Goal: Task Accomplishment & Management: Complete application form

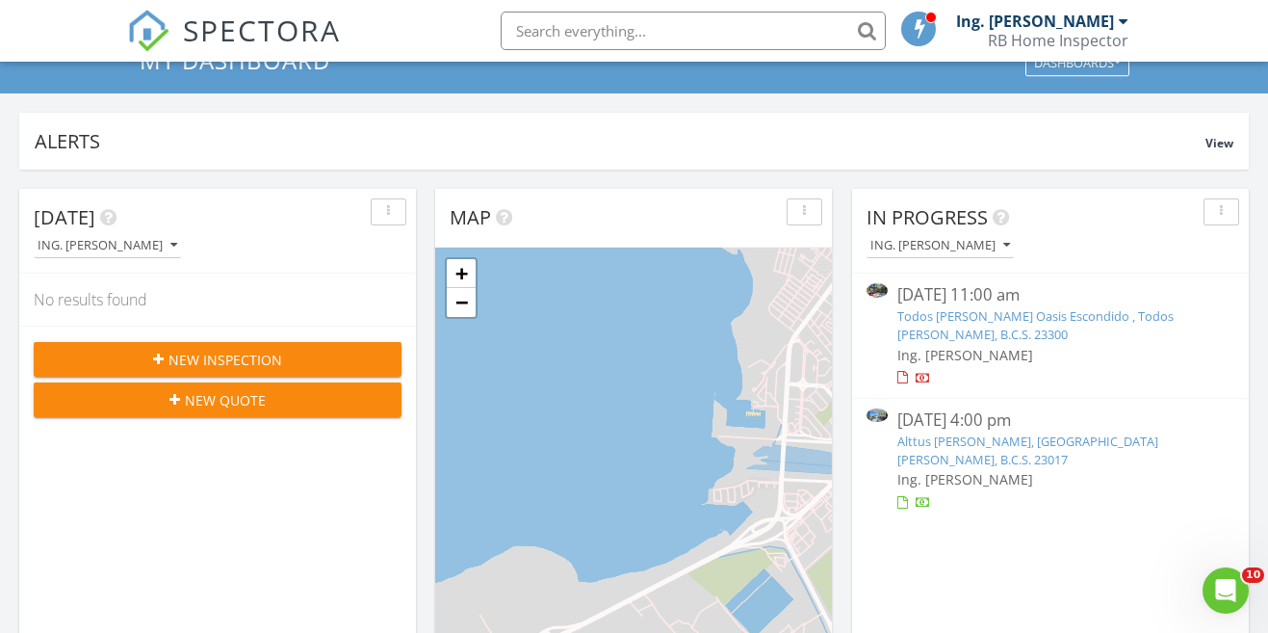
scroll to position [87, 0]
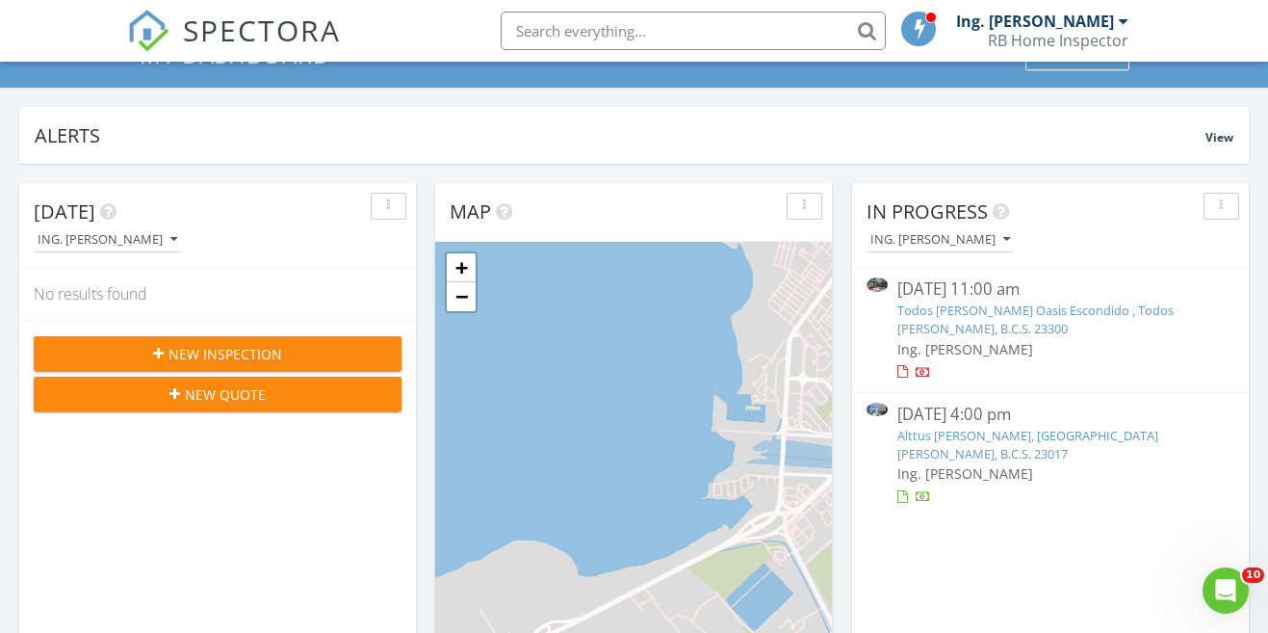
click at [252, 356] on span "New Inspection" at bounding box center [225, 354] width 114 height 20
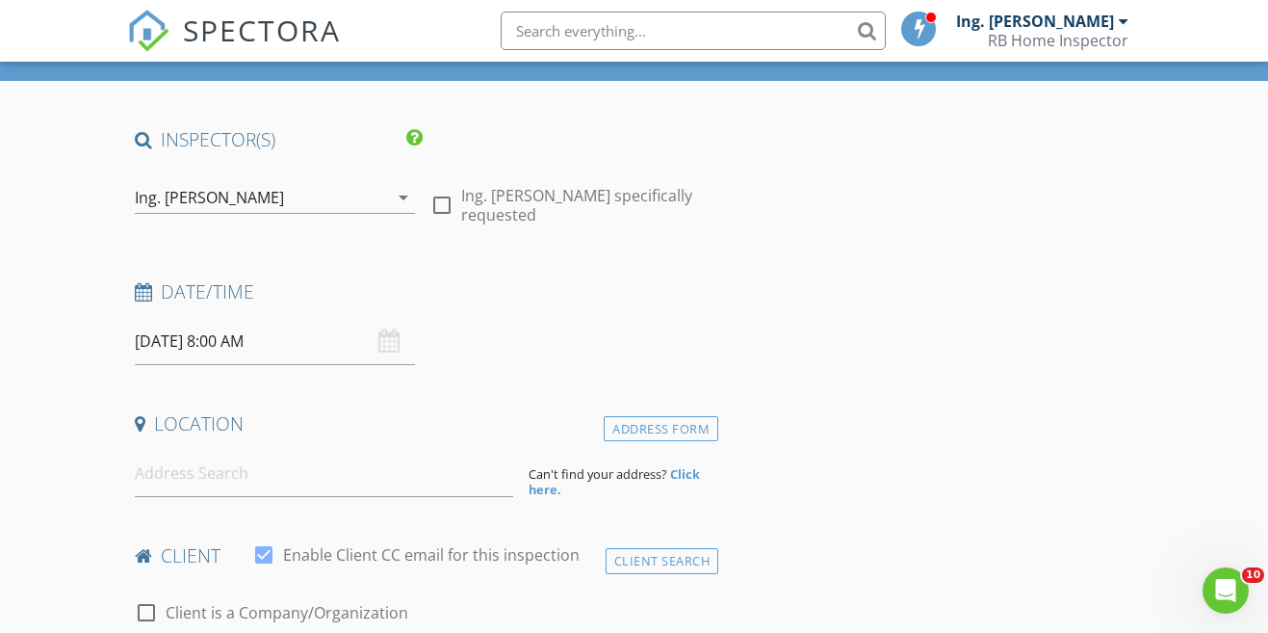
scroll to position [125, 0]
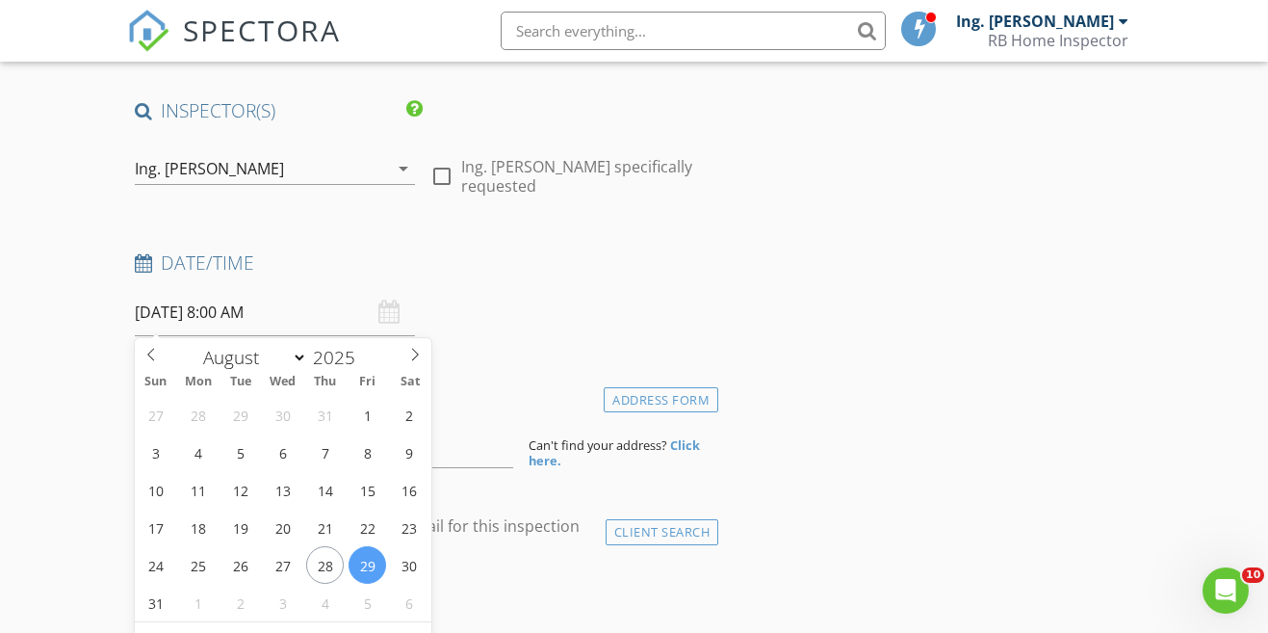
click at [297, 306] on input "29/08/2025 8:00 AM" at bounding box center [275, 312] width 280 height 47
type input "28/08/2025 8:00 AM"
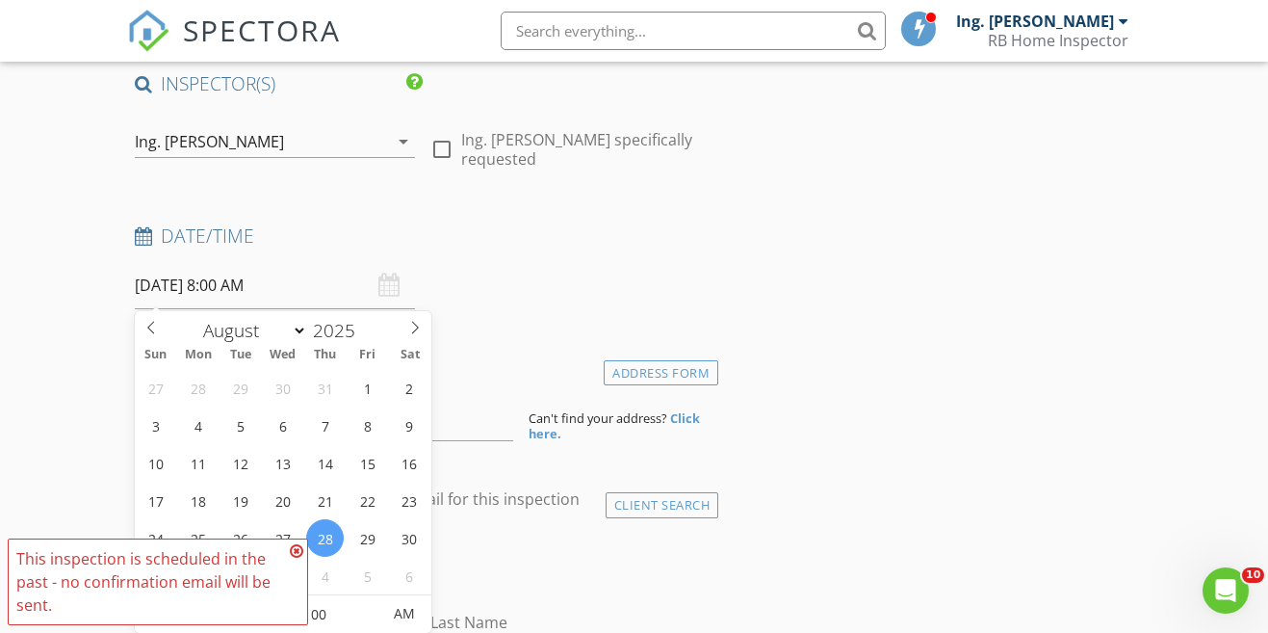
click at [297, 552] on icon at bounding box center [296, 550] width 13 height 15
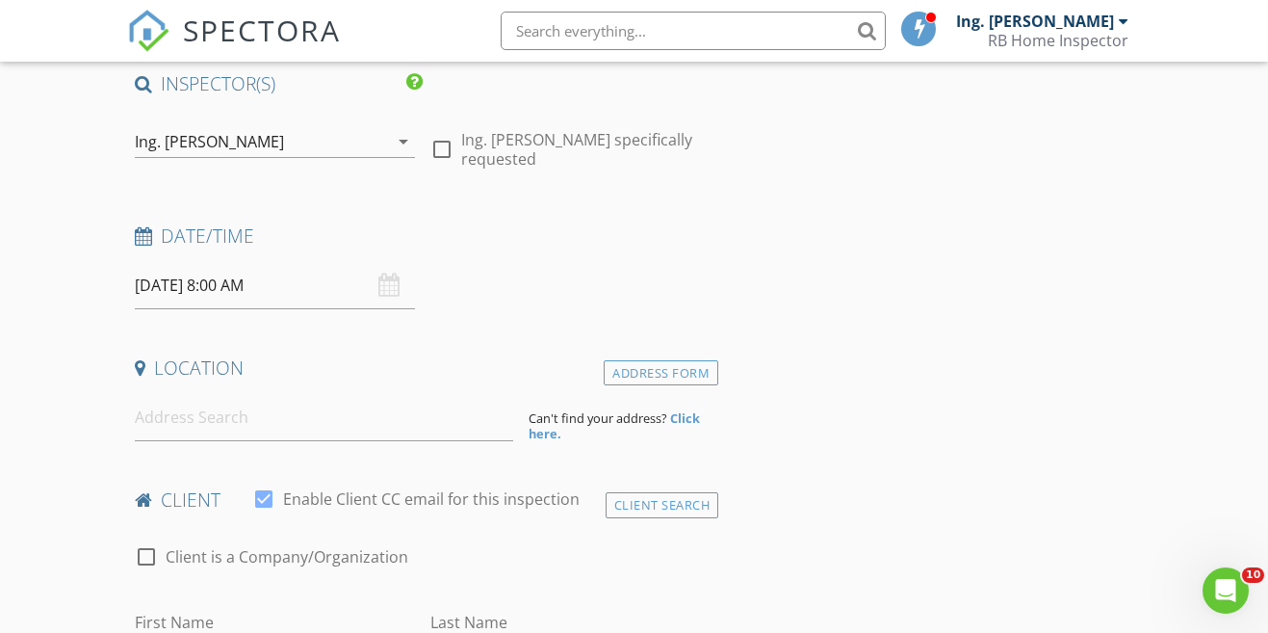
click at [231, 289] on input "28/08/2025 8:00 AM" at bounding box center [275, 285] width 280 height 47
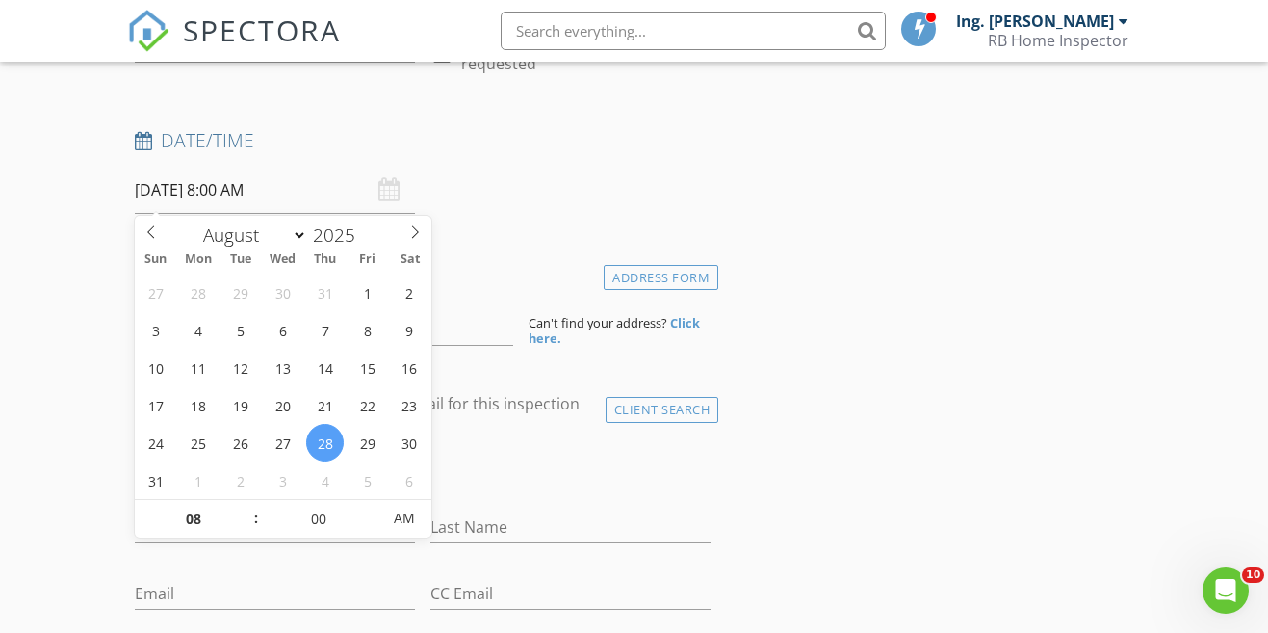
scroll to position [265, 0]
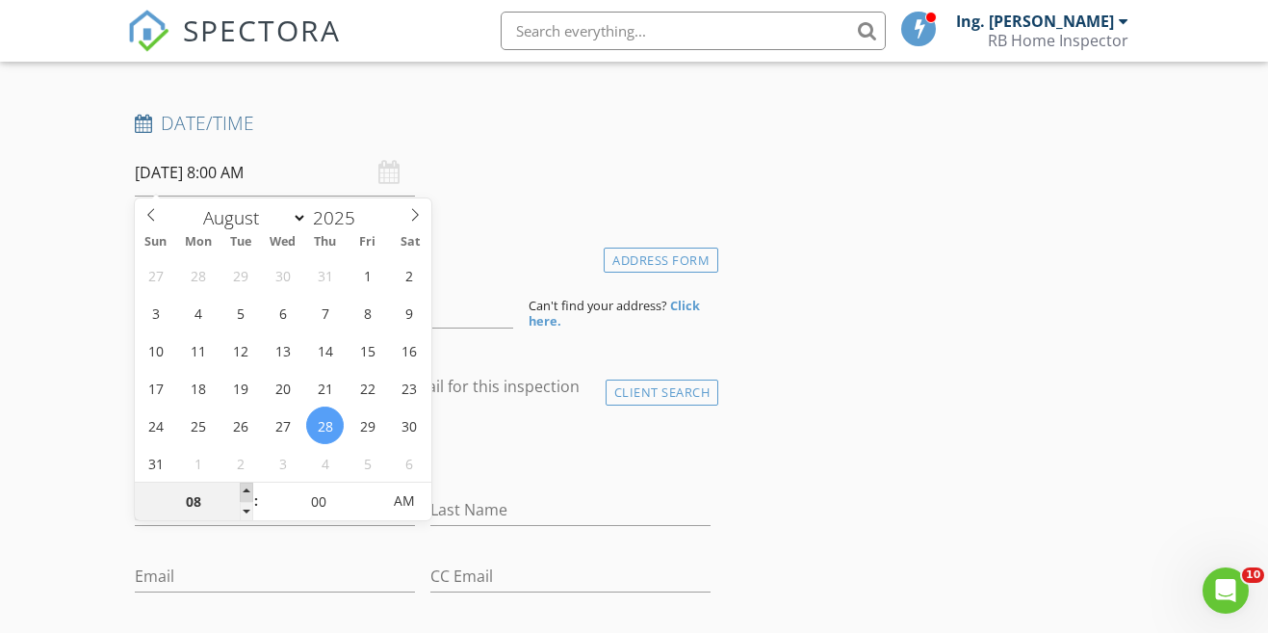
type input "09"
type input "28/08/2025 9:00 AM"
click at [247, 487] on span at bounding box center [246, 491] width 13 height 19
type input "10"
type input "28/08/2025 10:00 AM"
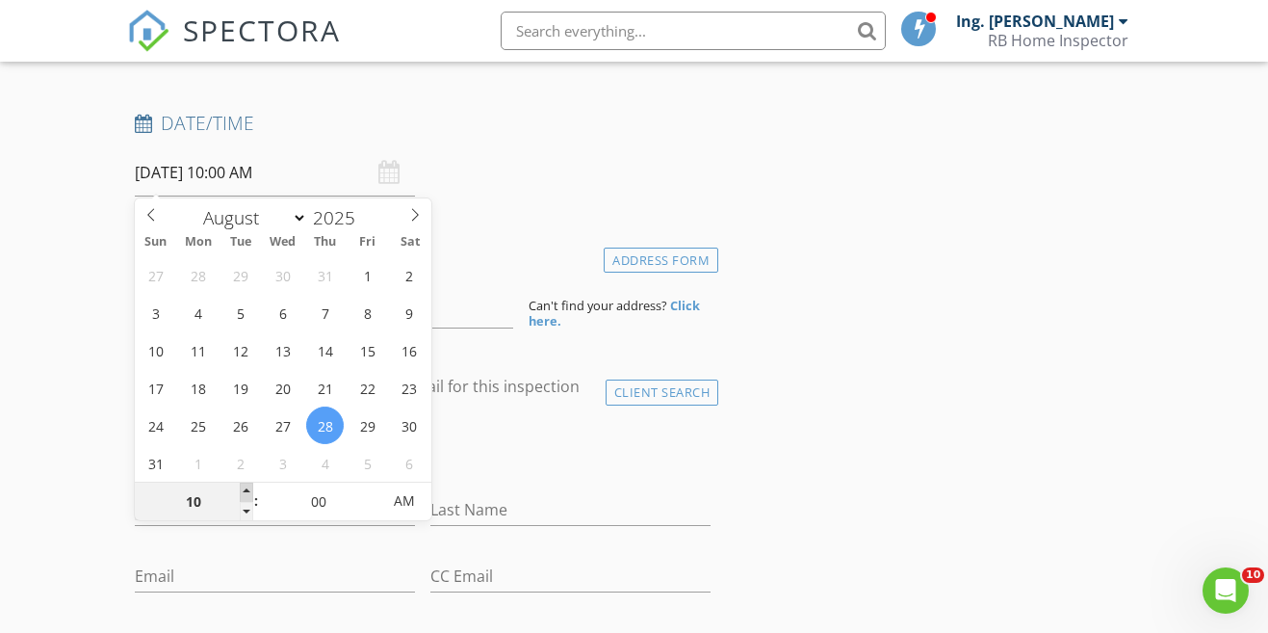
click at [247, 487] on span at bounding box center [246, 491] width 13 height 19
type input "11"
type input "28/08/2025 11:00 AM"
click at [247, 487] on span at bounding box center [246, 491] width 13 height 19
type input "12"
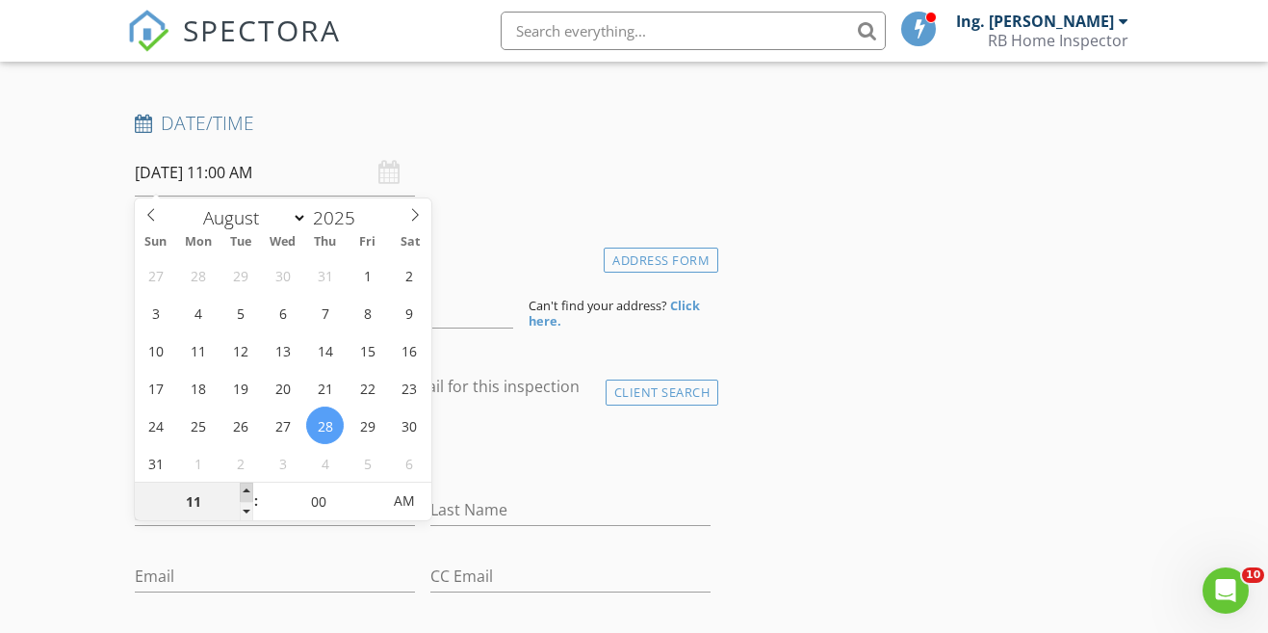
type input "28/08/2025 12:00 PM"
click at [247, 487] on span at bounding box center [246, 491] width 13 height 19
type input "01"
type input "28/08/2025 1:00 PM"
click at [246, 491] on span at bounding box center [246, 491] width 13 height 19
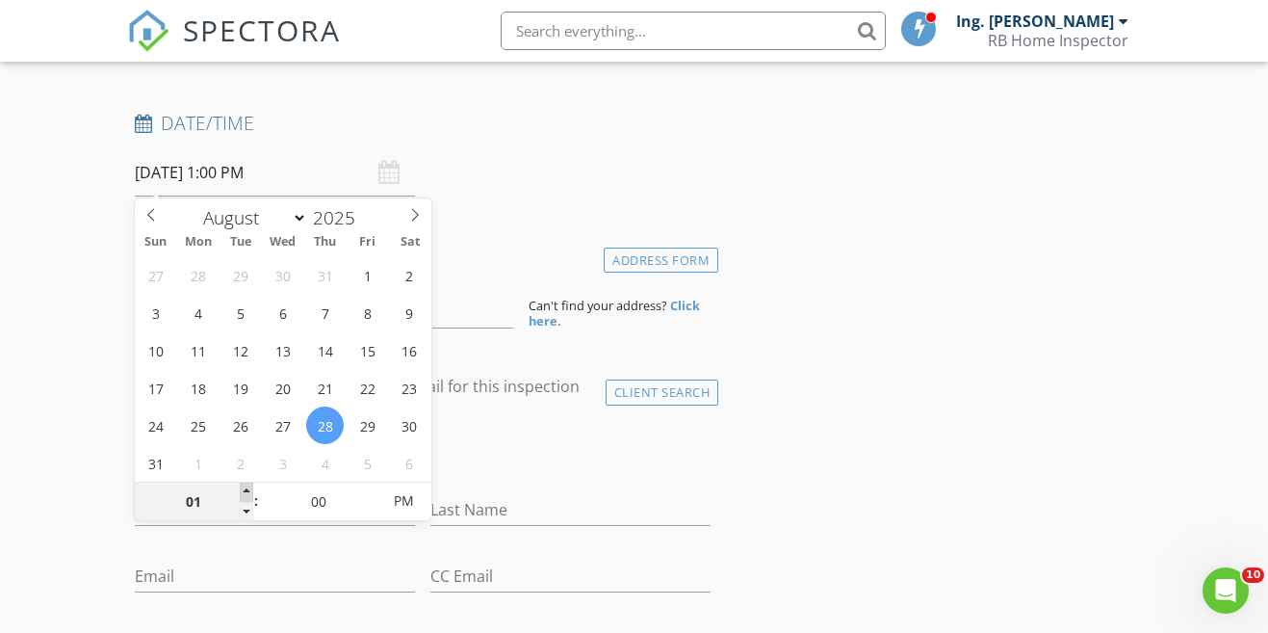
type input "02"
type input "28/08/2025 2:00 PM"
click at [246, 491] on span at bounding box center [246, 491] width 13 height 19
type input "03"
type input "[DATE] 3:00 PM"
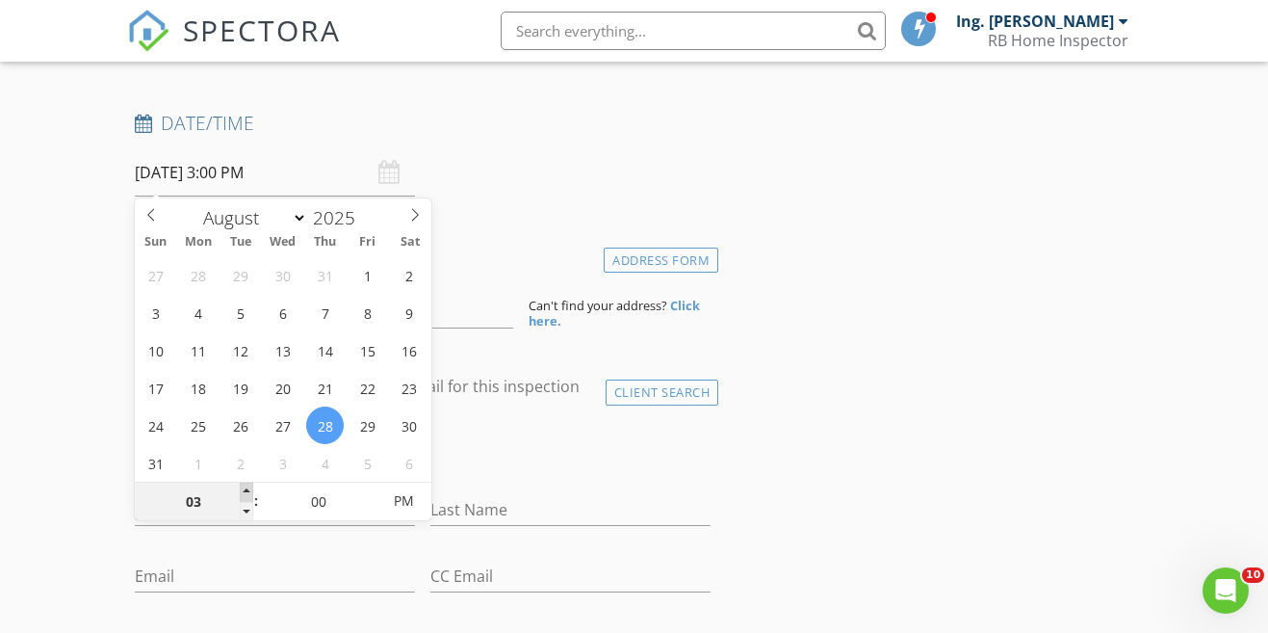
click at [246, 491] on span at bounding box center [246, 491] width 13 height 19
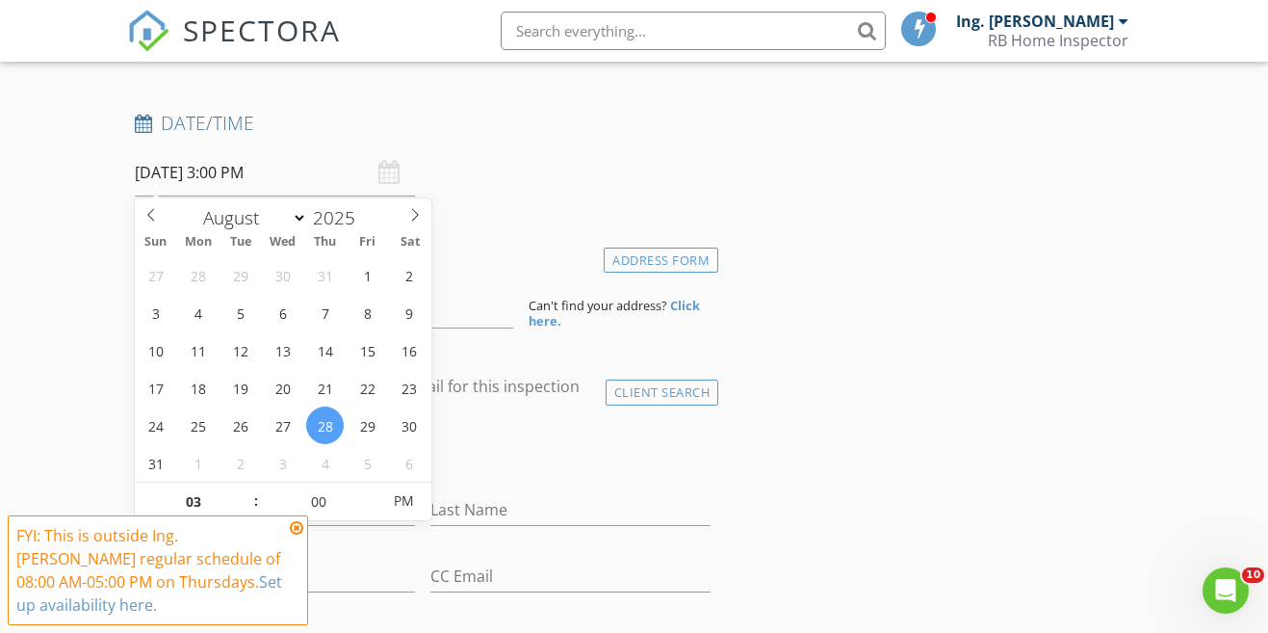
click at [296, 530] on icon at bounding box center [296, 527] width 13 height 15
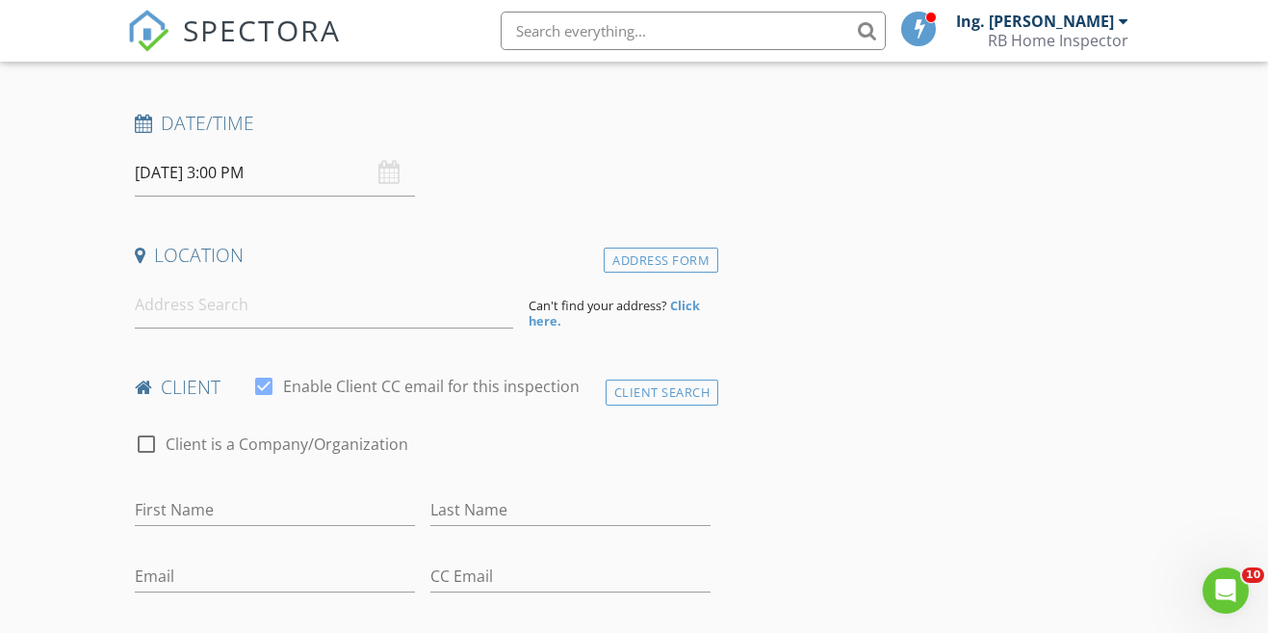
click at [182, 502] on input "First Name" at bounding box center [275, 510] width 280 height 32
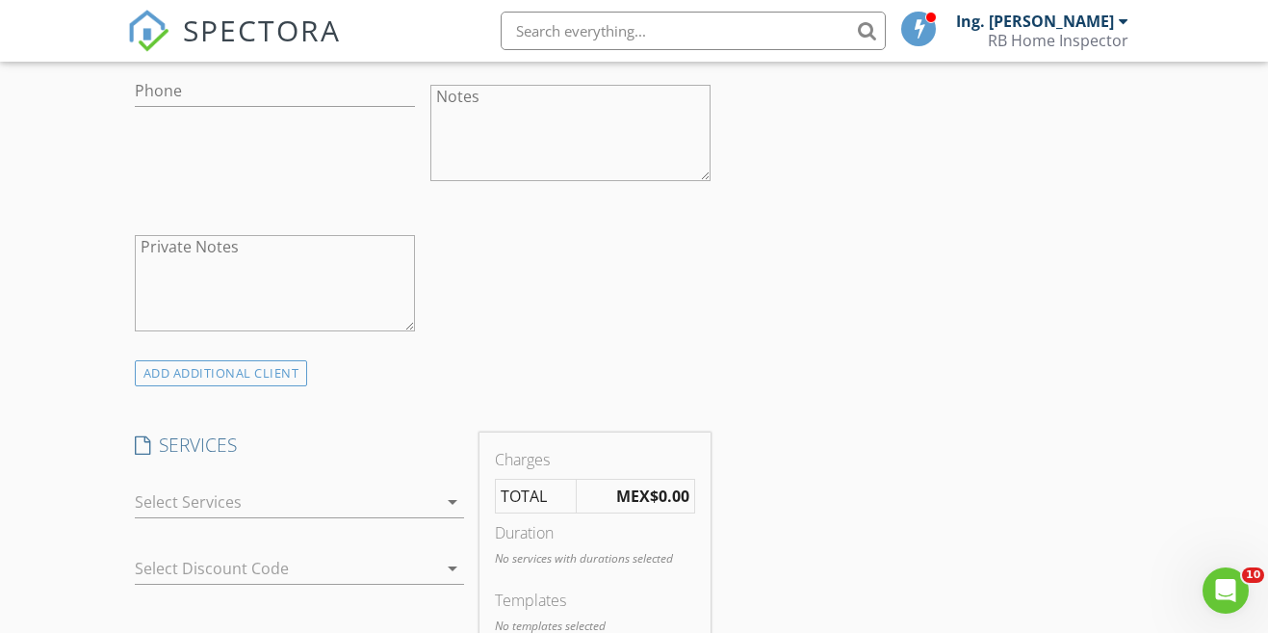
scroll to position [902, 0]
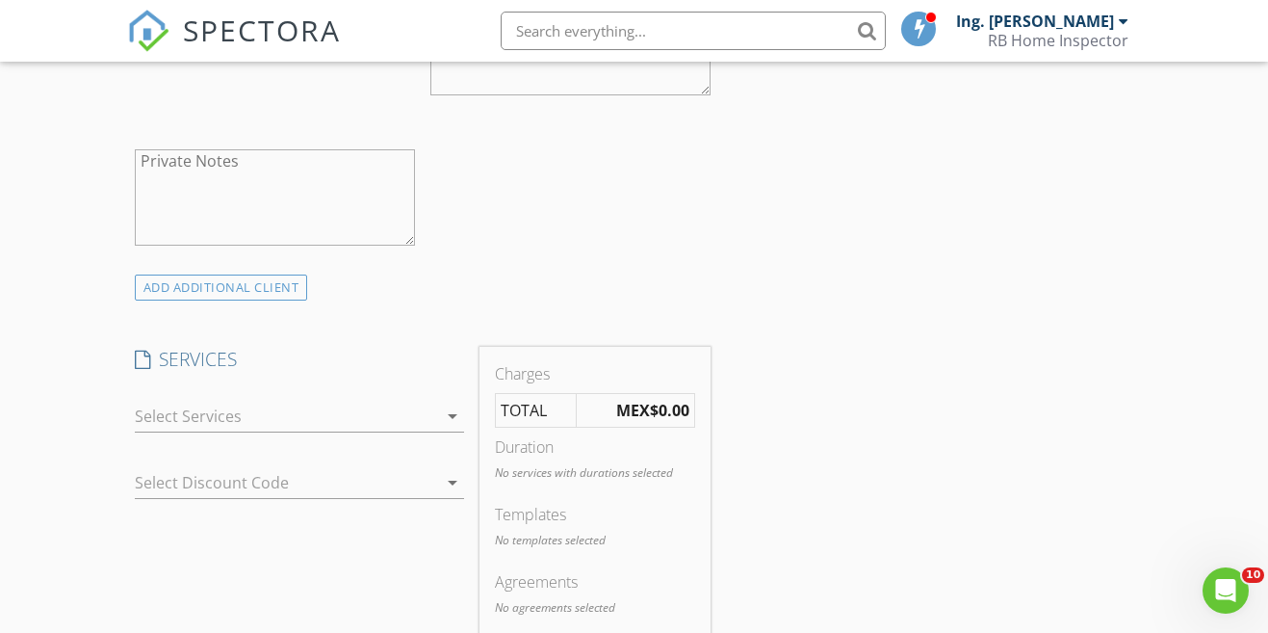
type input "[PERSON_NAME]"
click at [423, 418] on div at bounding box center [286, 416] width 303 height 31
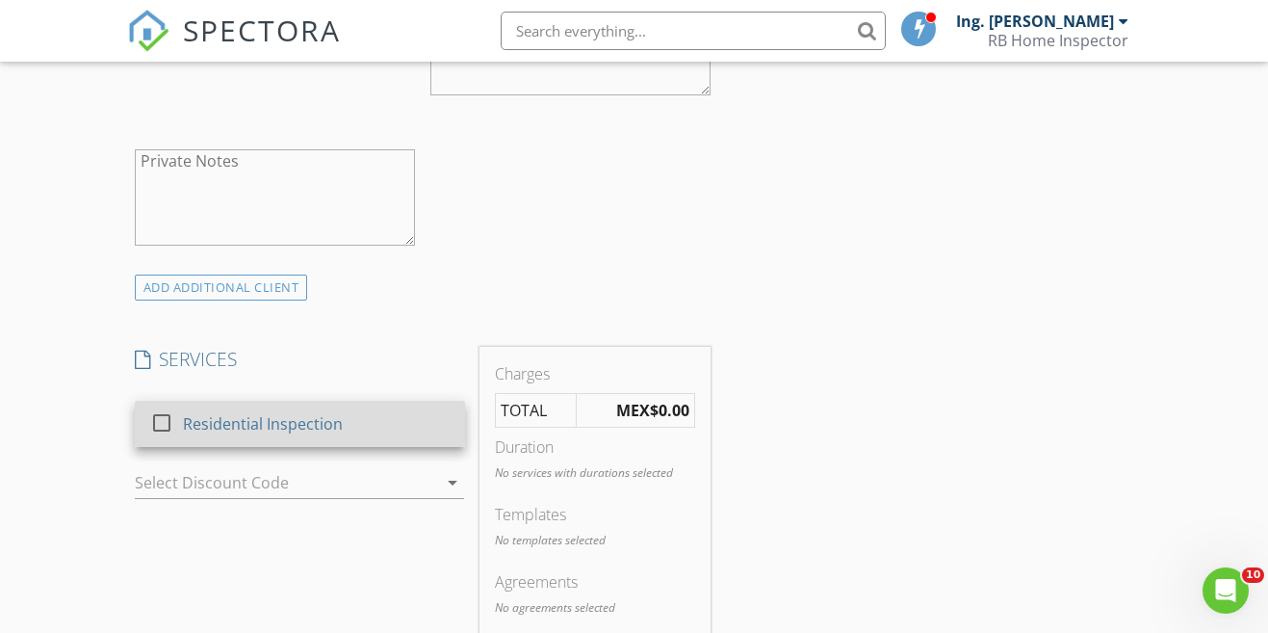
click at [216, 420] on div "Residential Inspection" at bounding box center [263, 423] width 160 height 23
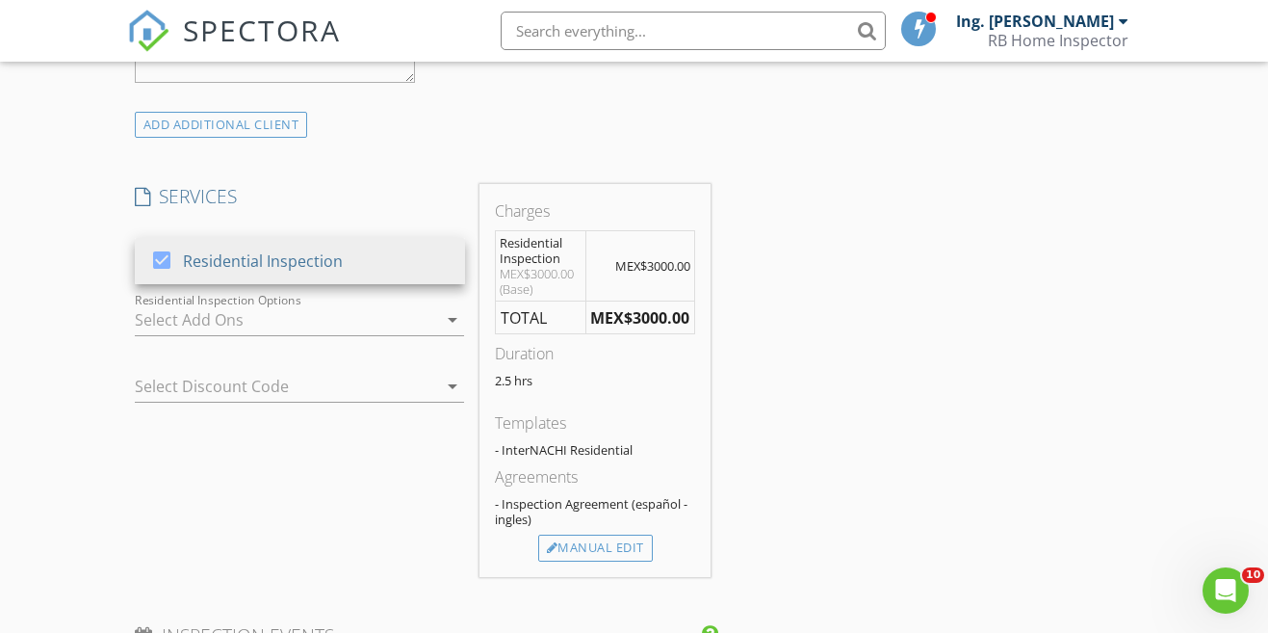
scroll to position [1066, 0]
click at [580, 537] on div "Manual Edit" at bounding box center [595, 546] width 115 height 27
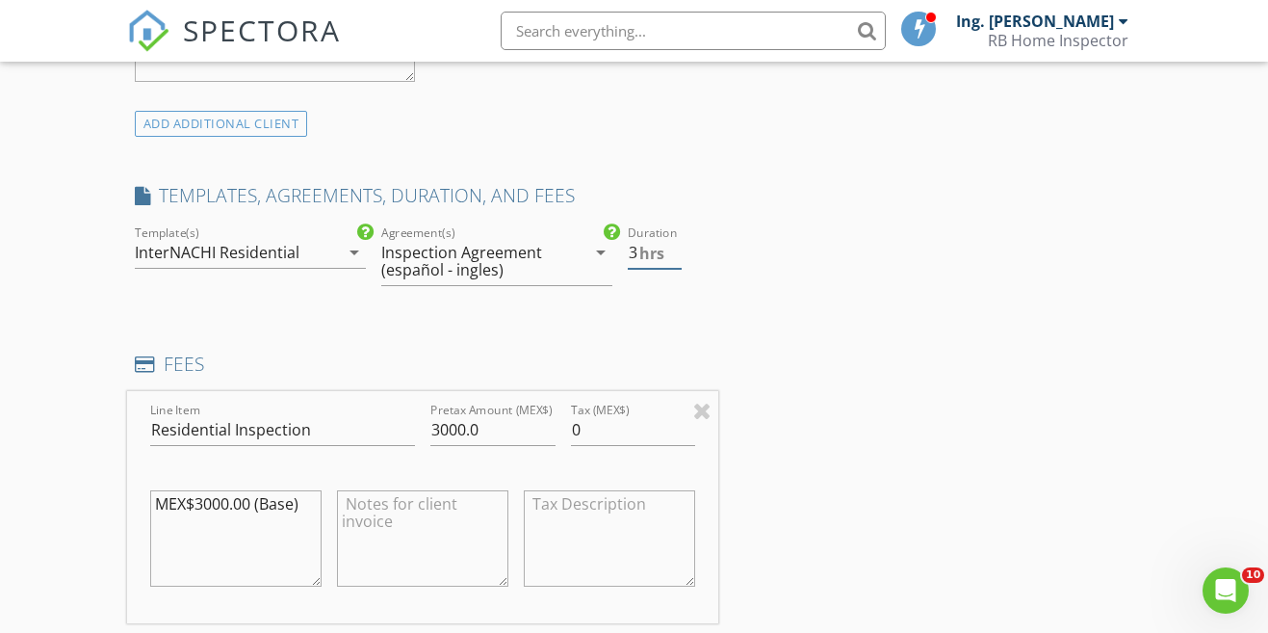
type input "3"
click at [678, 246] on input "3" at bounding box center [655, 253] width 54 height 32
drag, startPoint x: 503, startPoint y: 435, endPoint x: 368, endPoint y: 433, distance: 134.8
click at [368, 433] on div "Line Item Residential Inspection Pretax Amount (MEX$) 3000.0 Tax (MEX$) 0 MEX$3…" at bounding box center [423, 507] width 592 height 232
type input "8000"
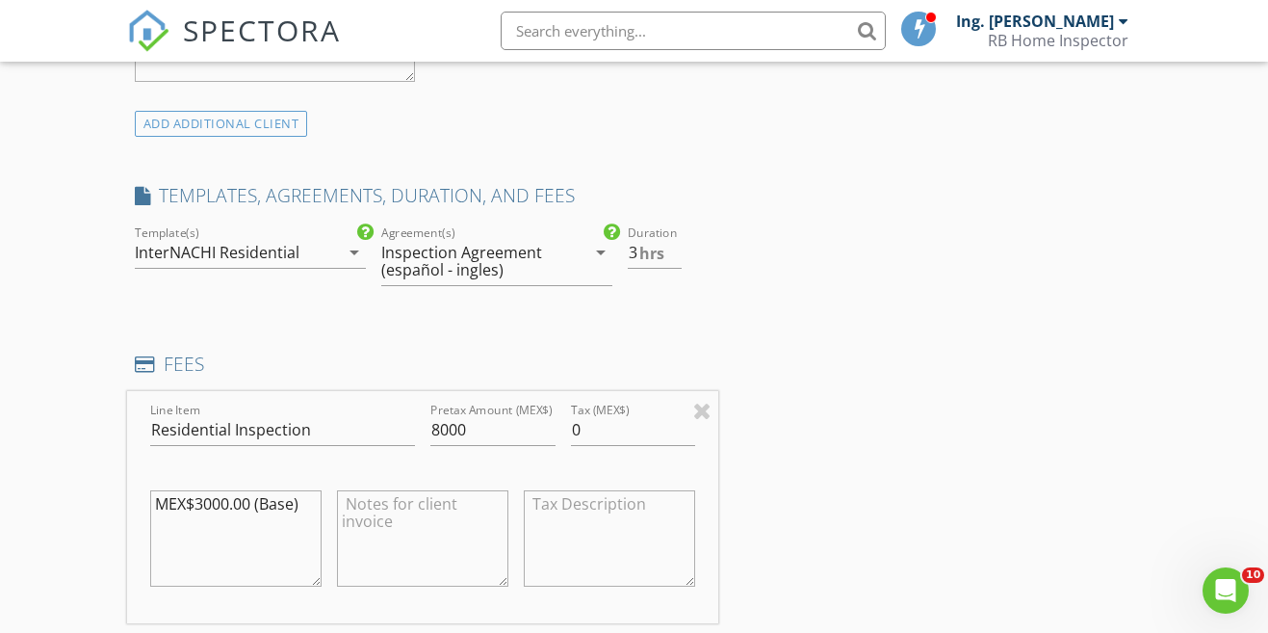
drag, startPoint x: 307, startPoint y: 506, endPoint x: 78, endPoint y: 495, distance: 229.4
click at [78, 495] on div "New Inspection Click here to use the New Order Form INSPECTOR(S) check_box Ing.…" at bounding box center [634, 620] width 1268 height 3147
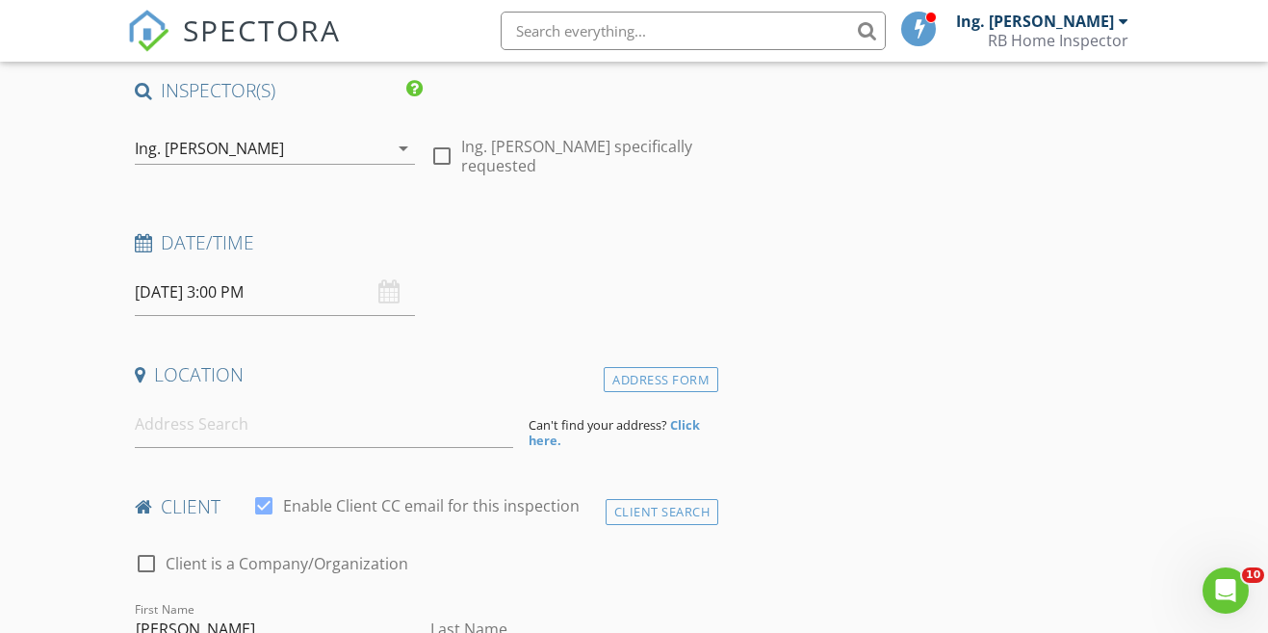
scroll to position [335, 0]
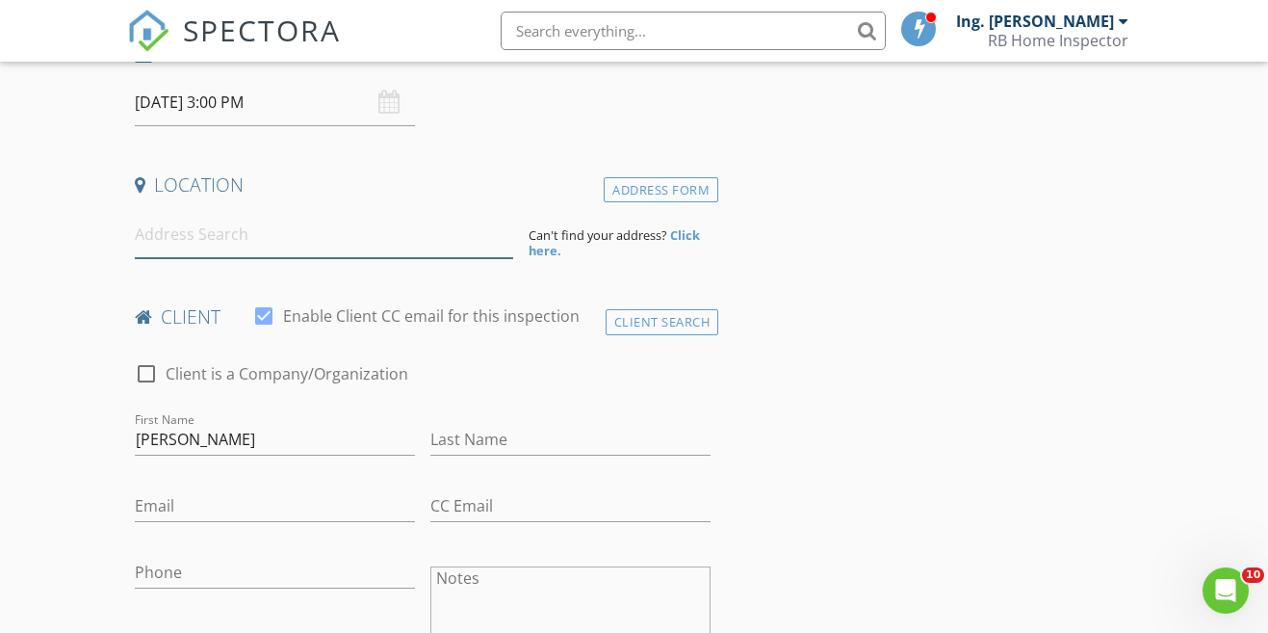
click at [283, 235] on input at bounding box center [324, 234] width 379 height 47
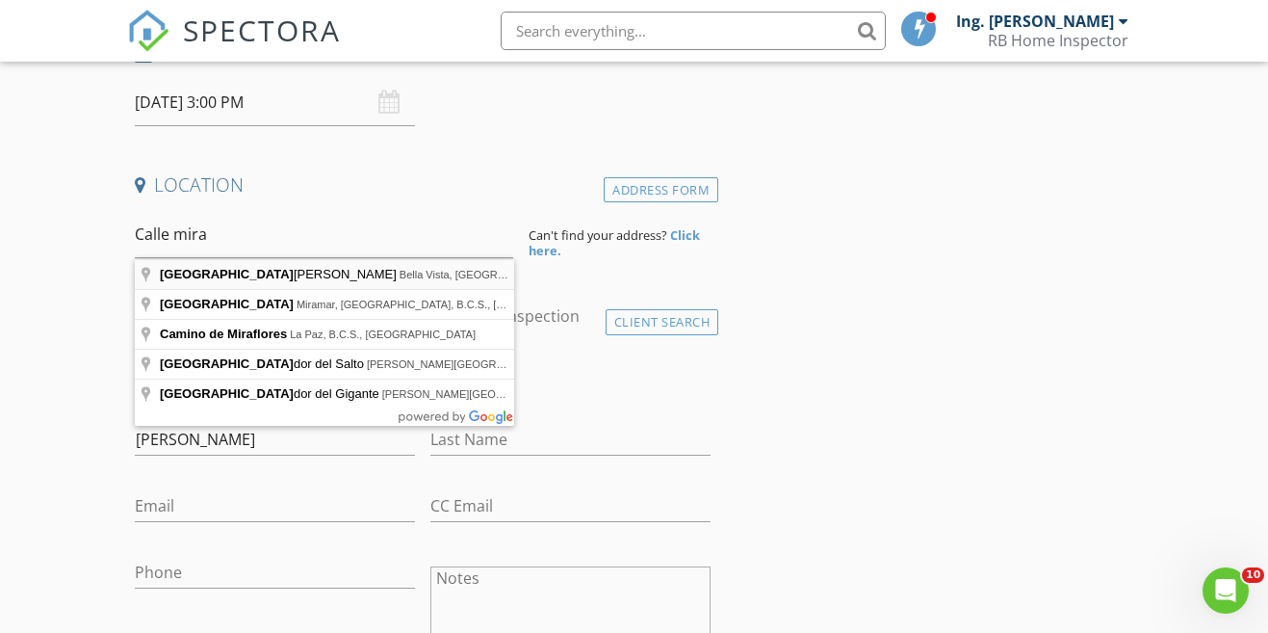
type input "Calle Miraflores, Bella Vista, La Paz, B.C.S., México"
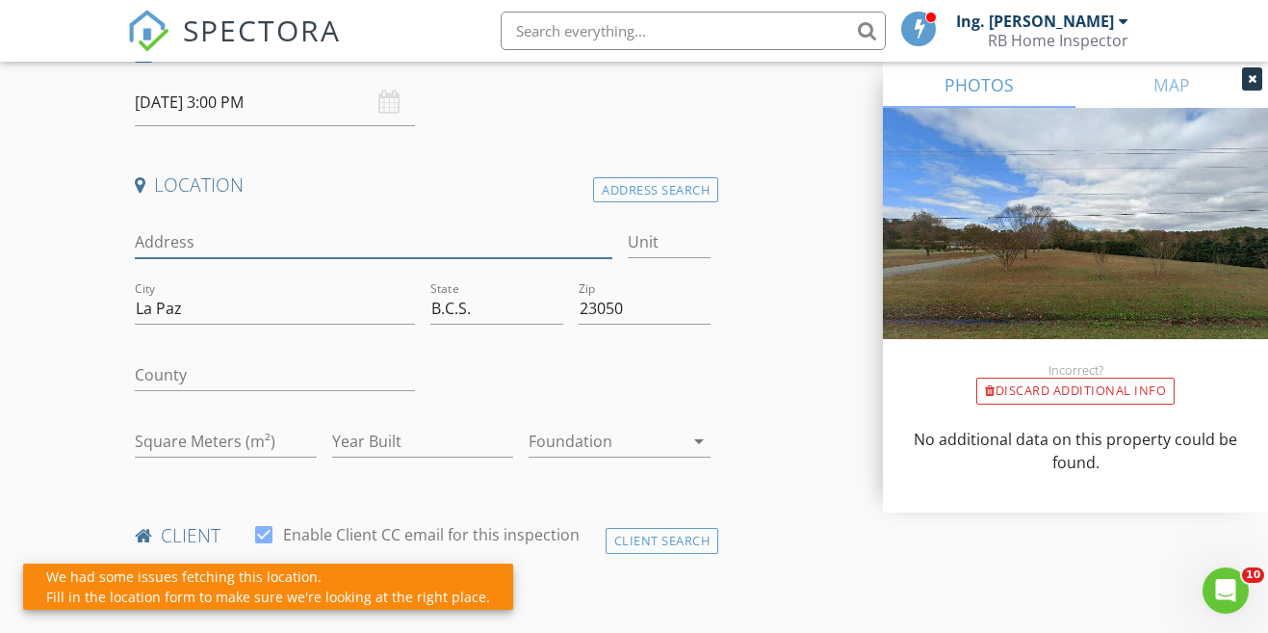
click at [342, 237] on input "Address" at bounding box center [374, 242] width 478 height 32
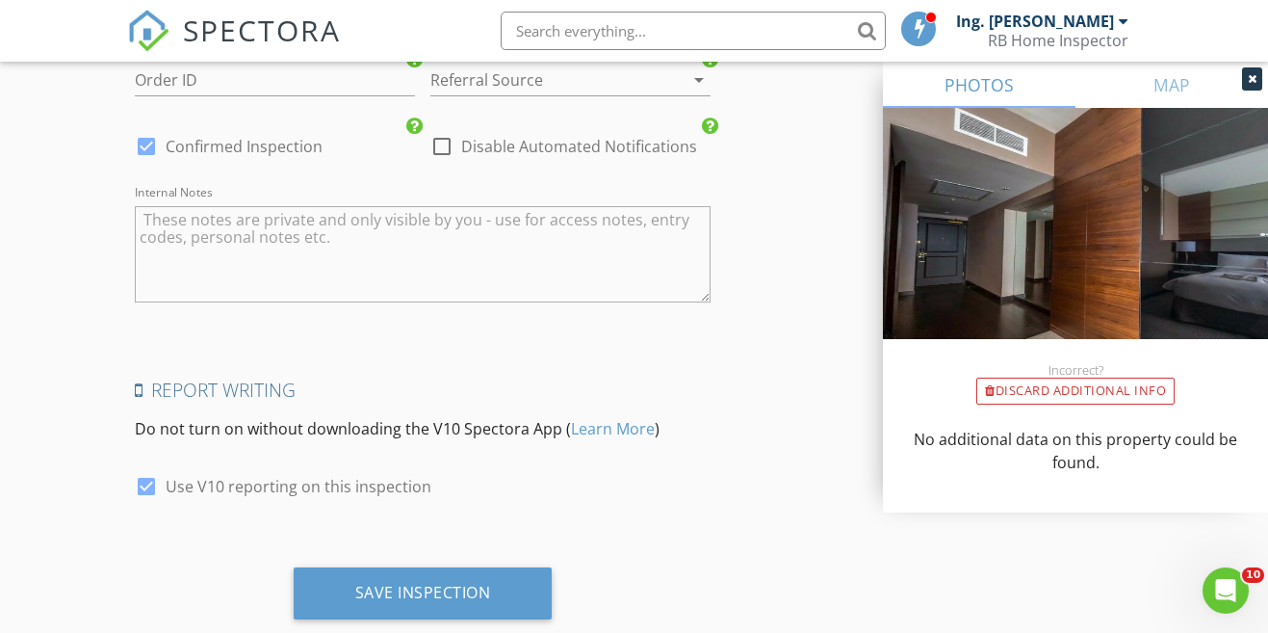
scroll to position [3039, 0]
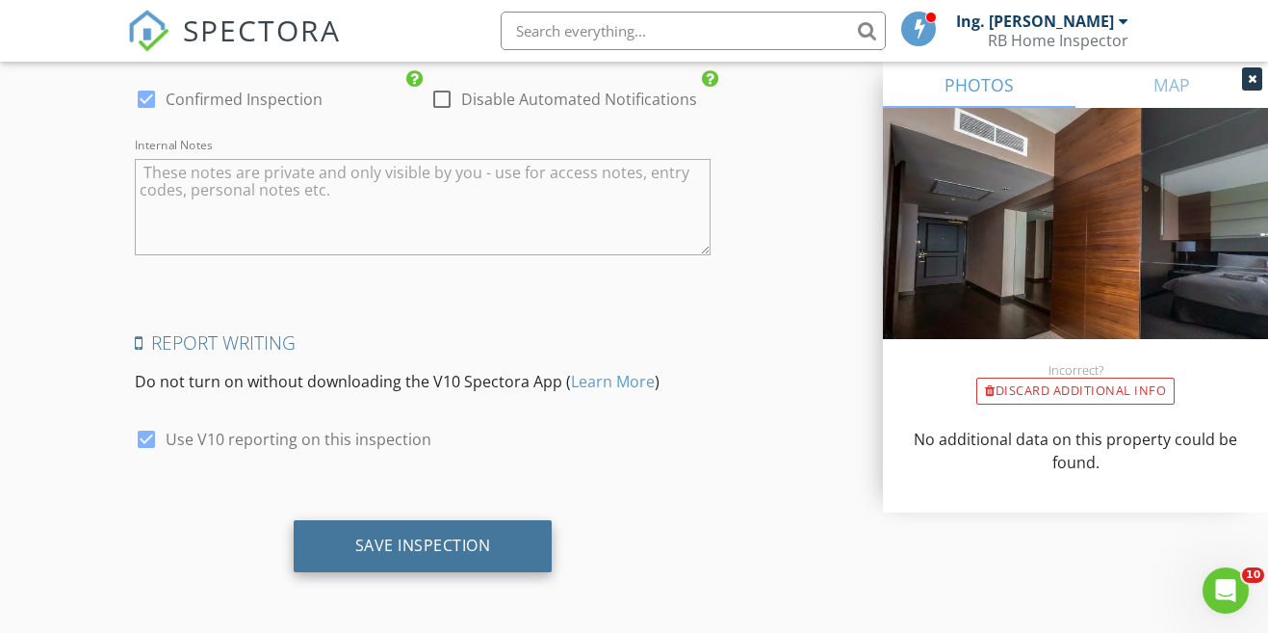
type input "Miraflores"
click at [447, 553] on div "Save Inspection" at bounding box center [423, 544] width 136 height 19
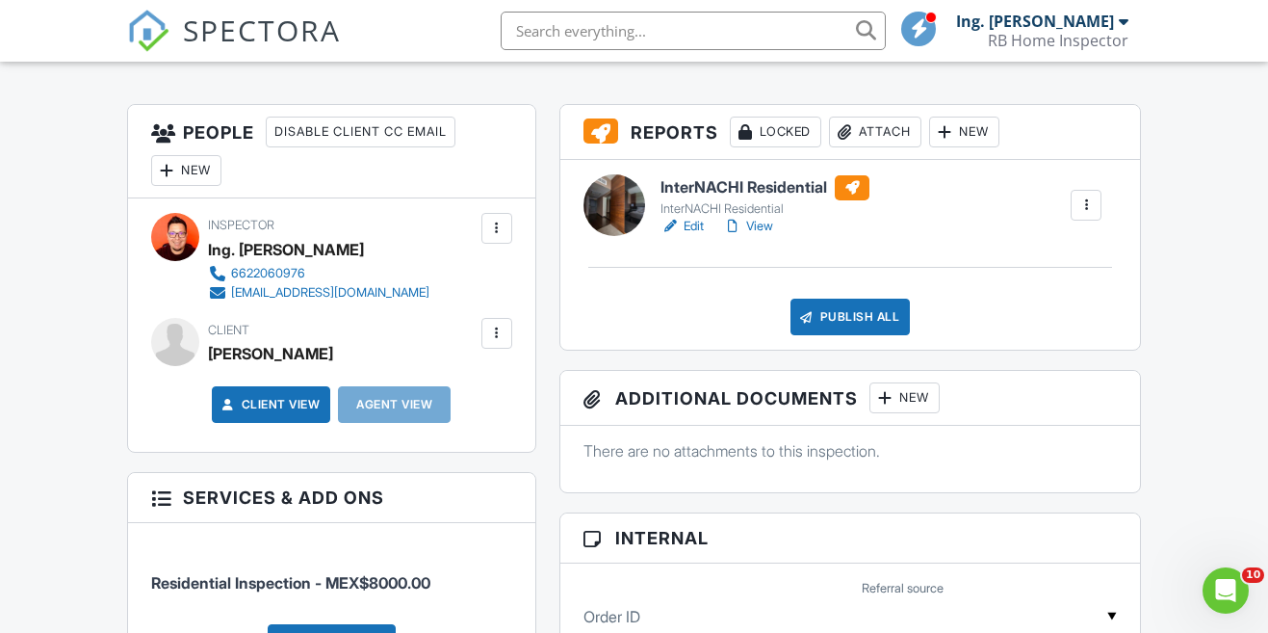
click at [1092, 211] on div at bounding box center [1085, 204] width 19 height 19
click at [774, 185] on h6 "InterNACHI Residential" at bounding box center [764, 187] width 209 height 25
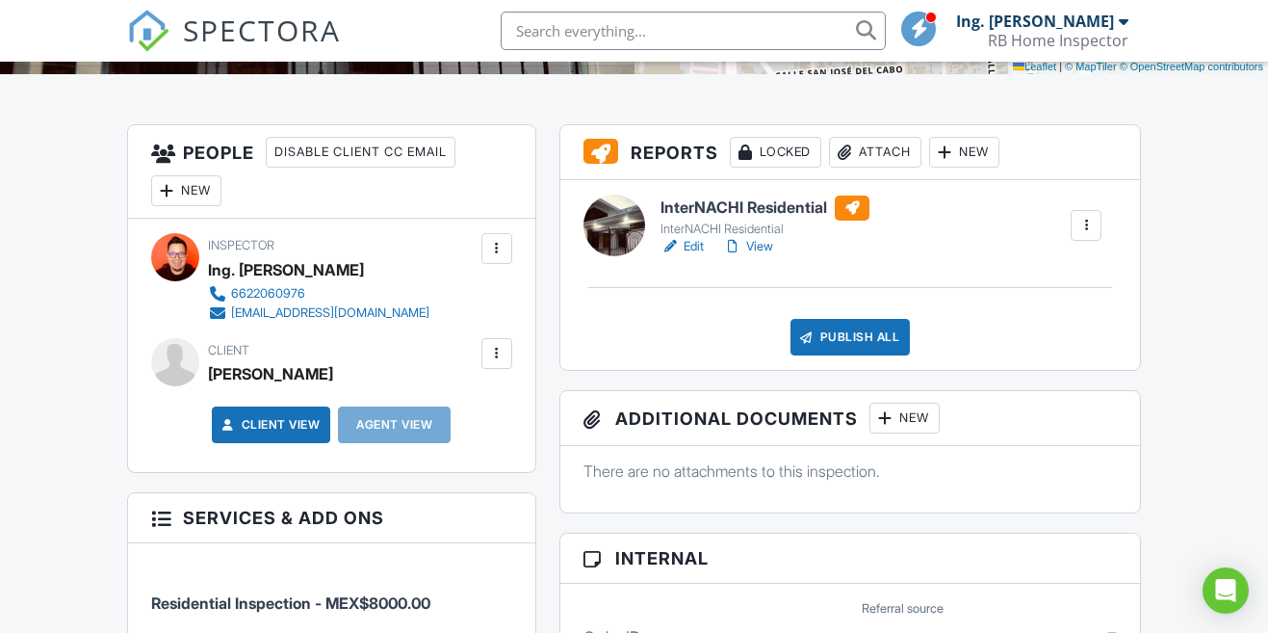
click at [496, 356] on div at bounding box center [496, 353] width 19 height 19
click at [466, 411] on li "Edit" at bounding box center [451, 412] width 98 height 48
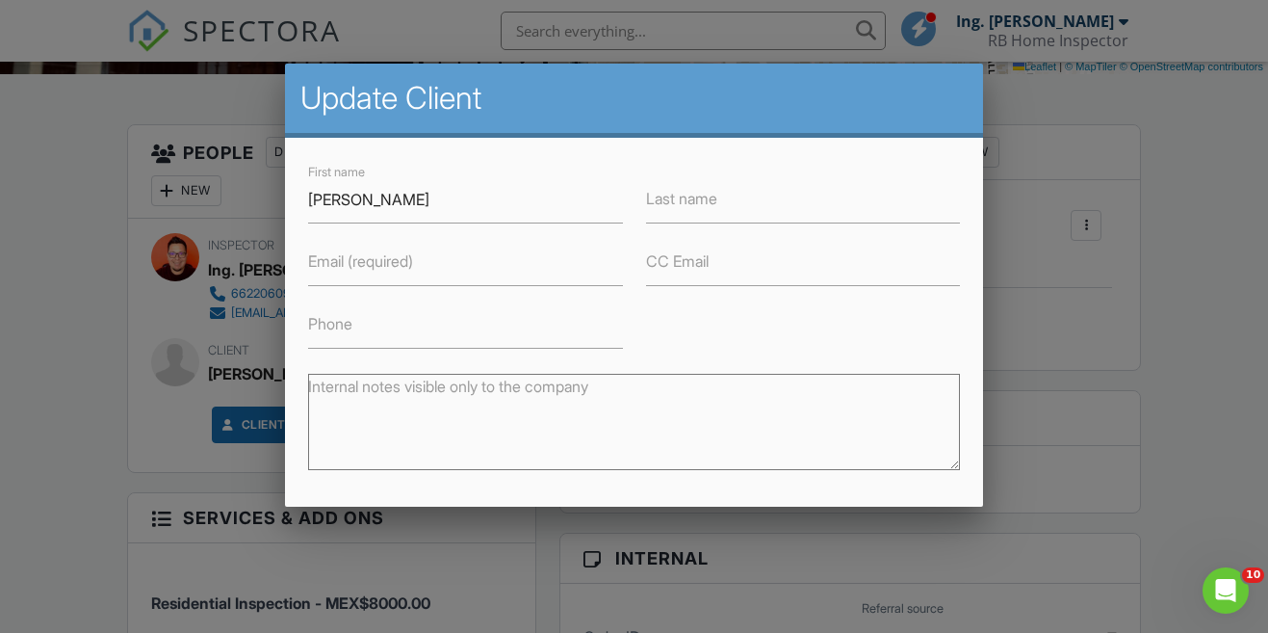
click at [377, 264] on label "Email (required)" at bounding box center [360, 260] width 105 height 21
click at [377, 264] on input "Email (required)" at bounding box center [465, 262] width 314 height 47
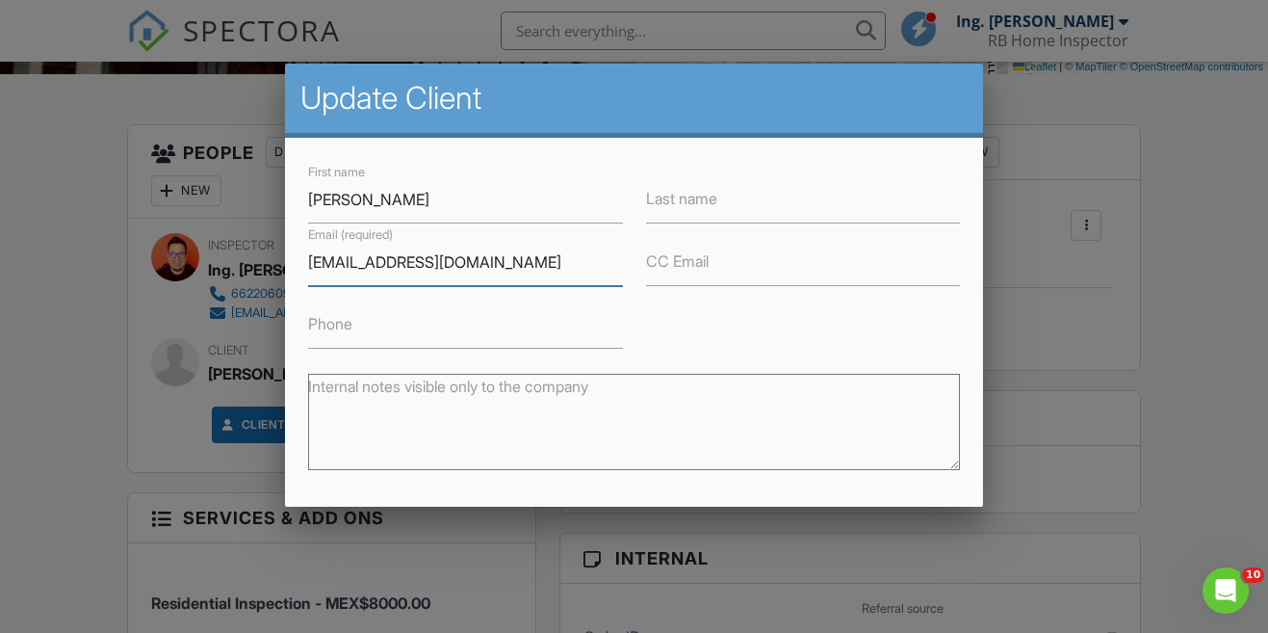
scroll to position [186, 0]
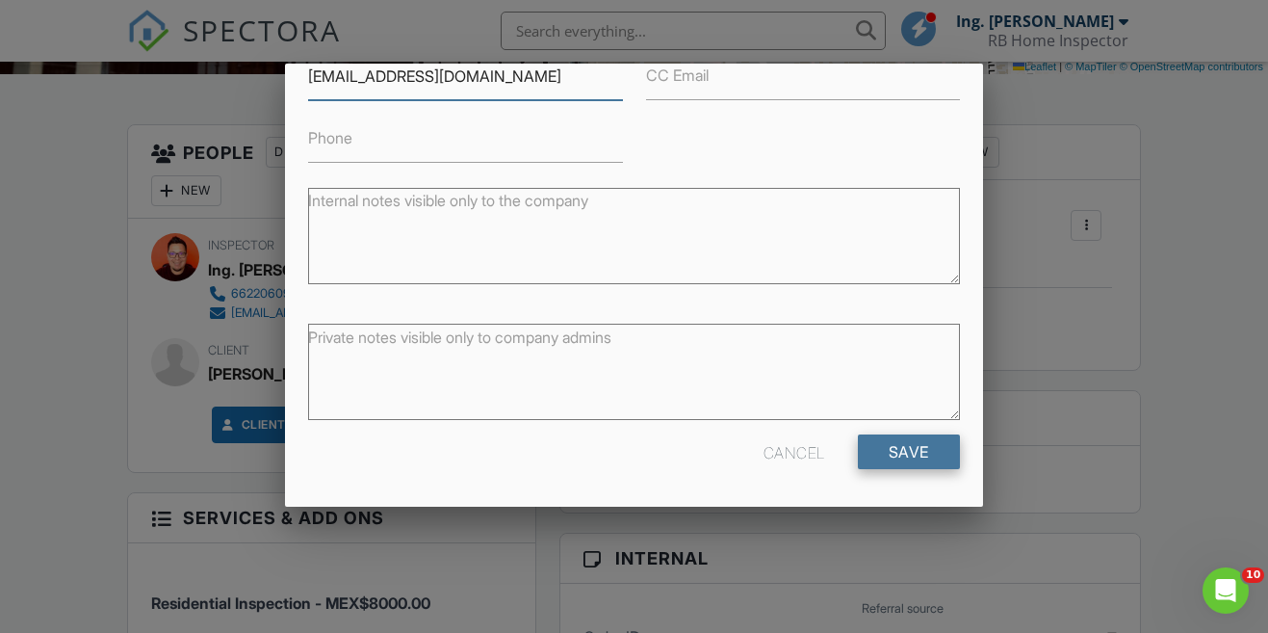
type input "[EMAIL_ADDRESS][DOMAIN_NAME]"
click at [915, 455] on input "Save" at bounding box center [909, 451] width 102 height 35
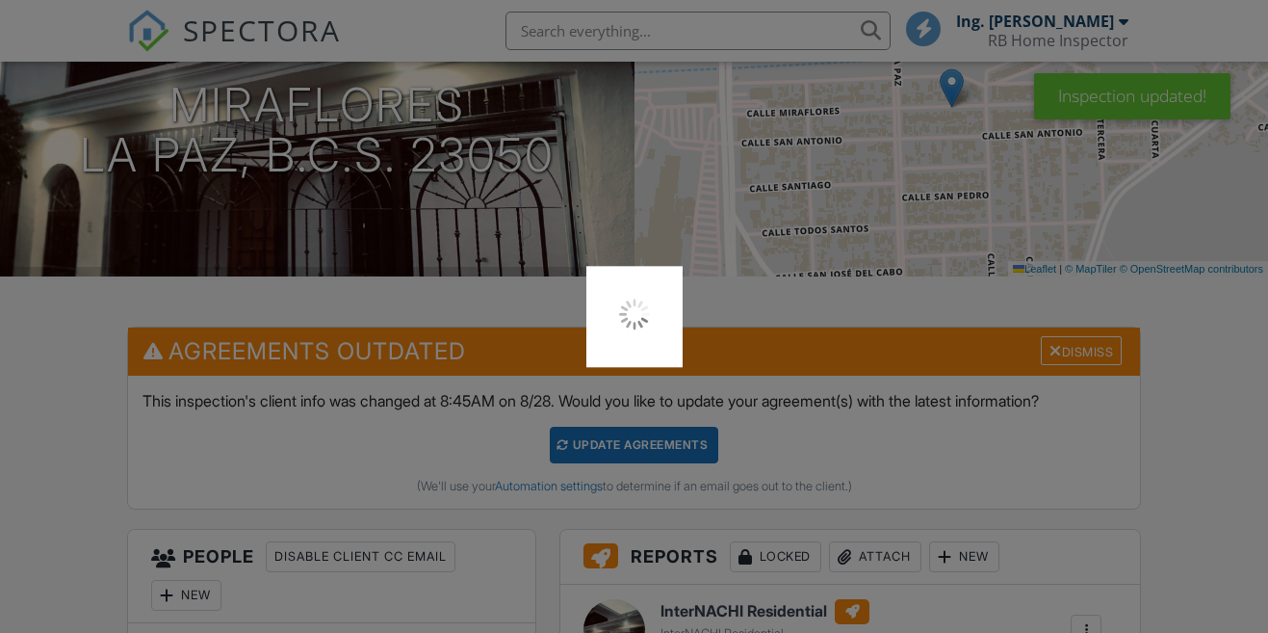
scroll to position [238, 0]
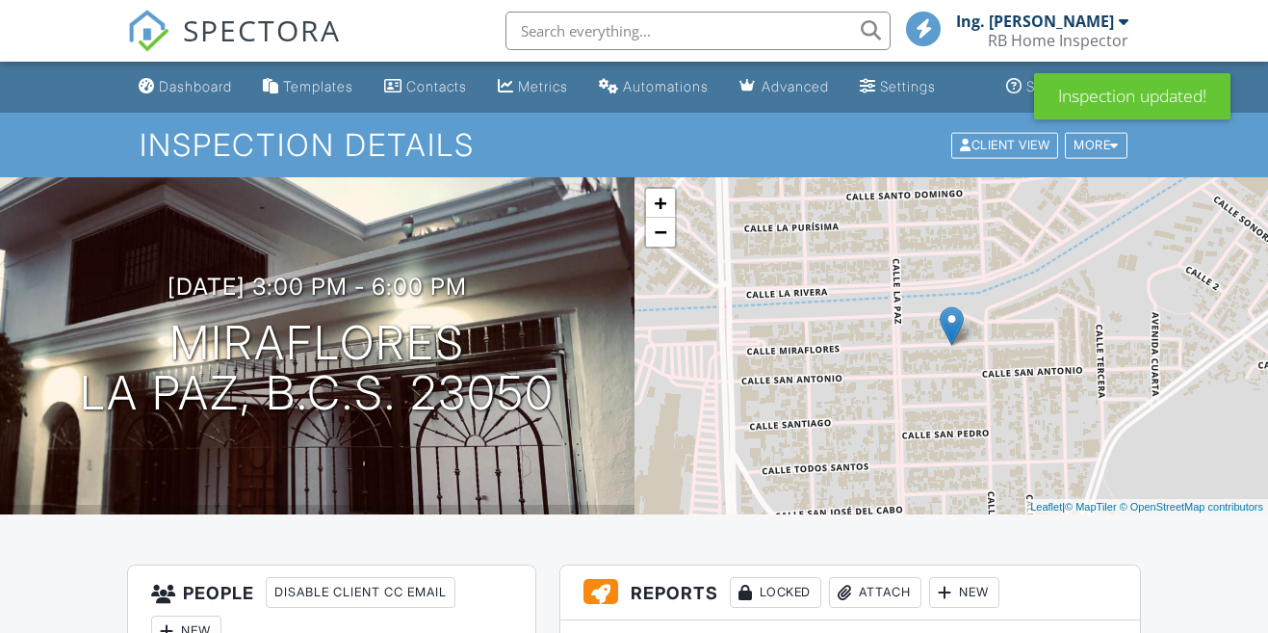
click at [182, 615] on div "New" at bounding box center [186, 630] width 70 height 31
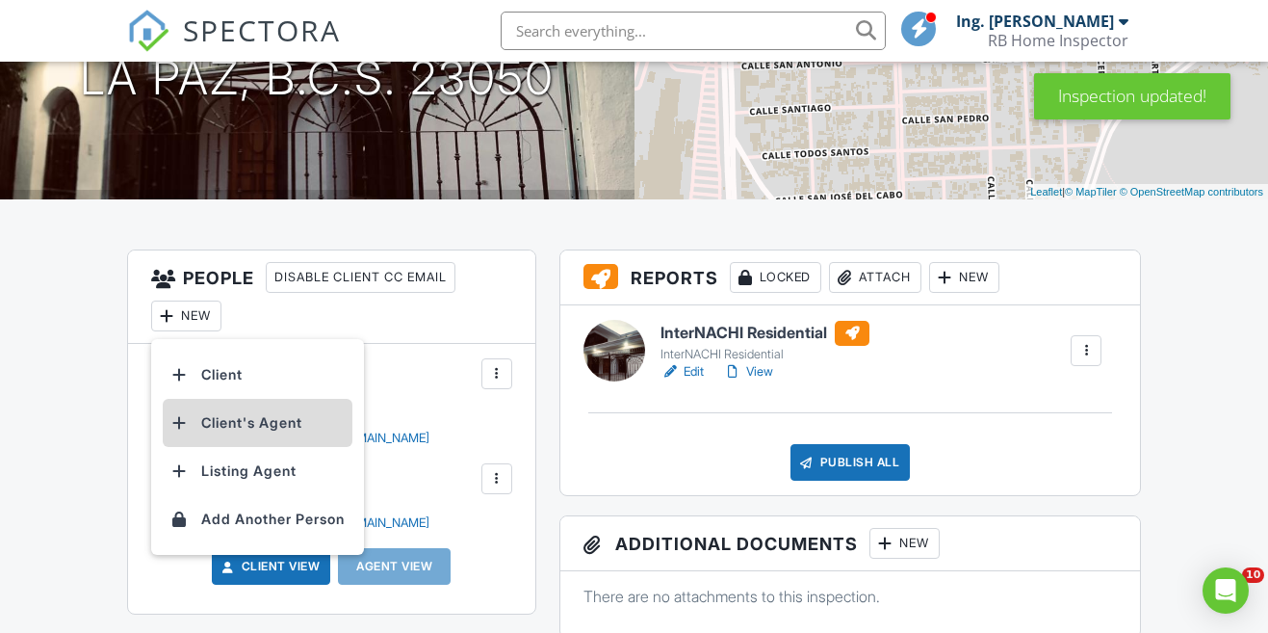
click at [231, 423] on li "Client's Agent" at bounding box center [258, 423] width 190 height 48
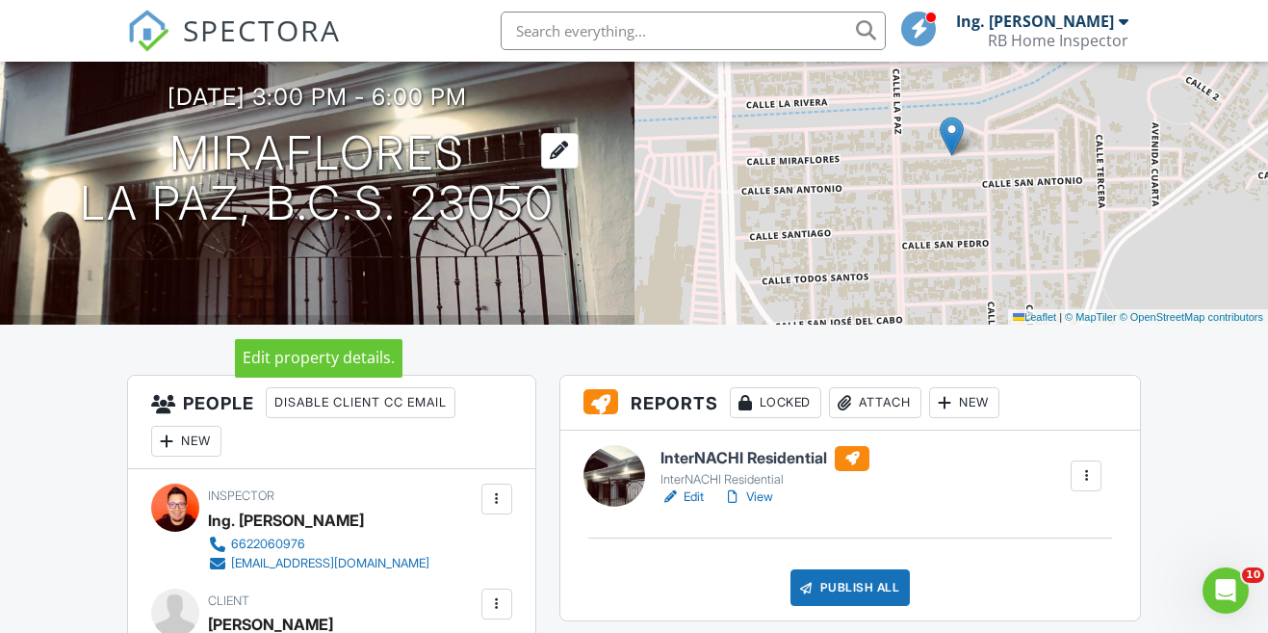
scroll to position [192, 0]
